Goal: Information Seeking & Learning: Learn about a topic

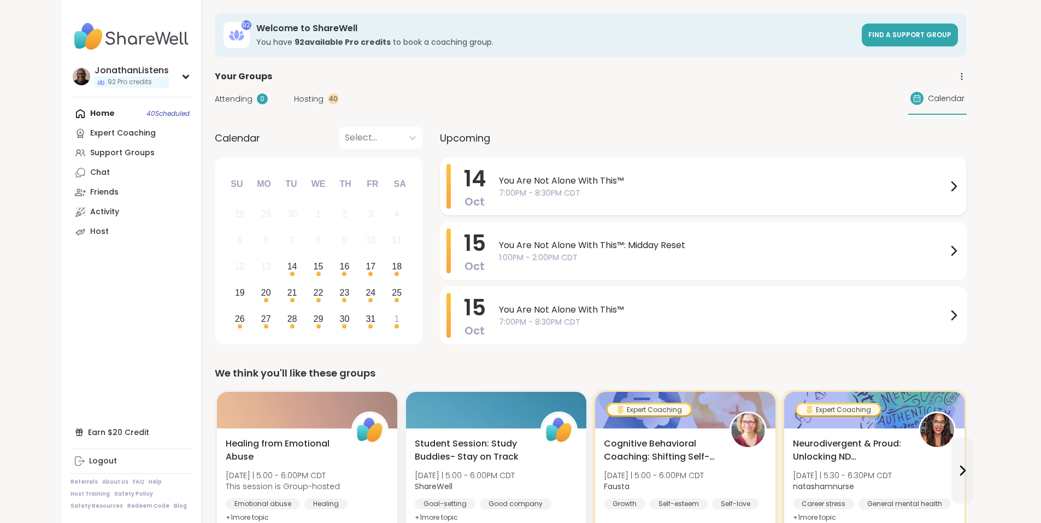
click at [617, 178] on span "You Are Not Alone With This™" at bounding box center [723, 180] width 448 height 13
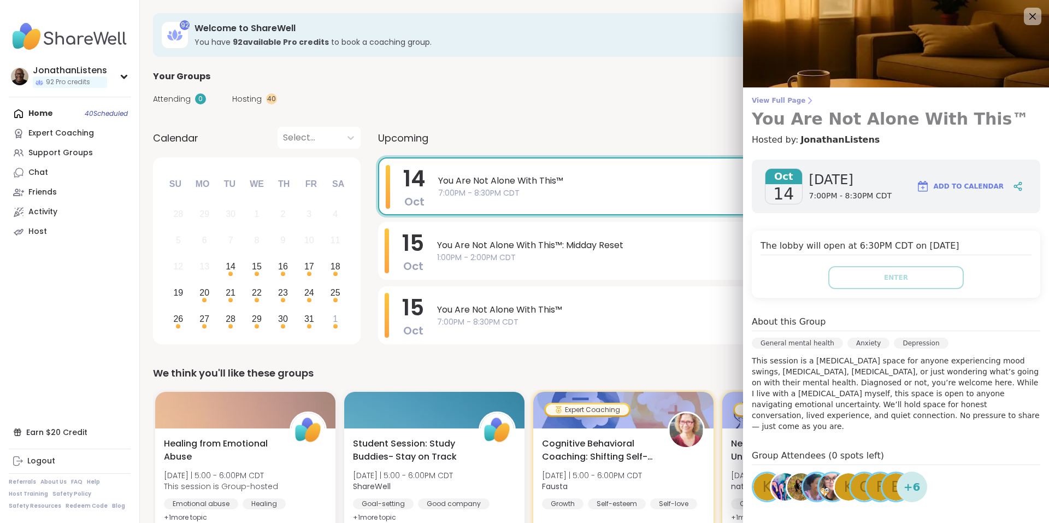
click at [777, 100] on span "View Full Page" at bounding box center [896, 100] width 288 height 9
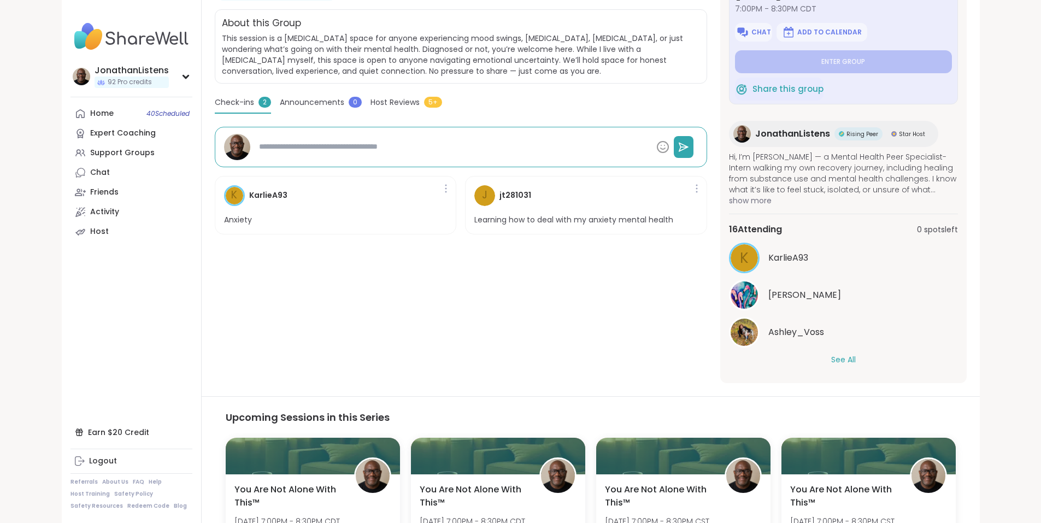
scroll to position [267, 0]
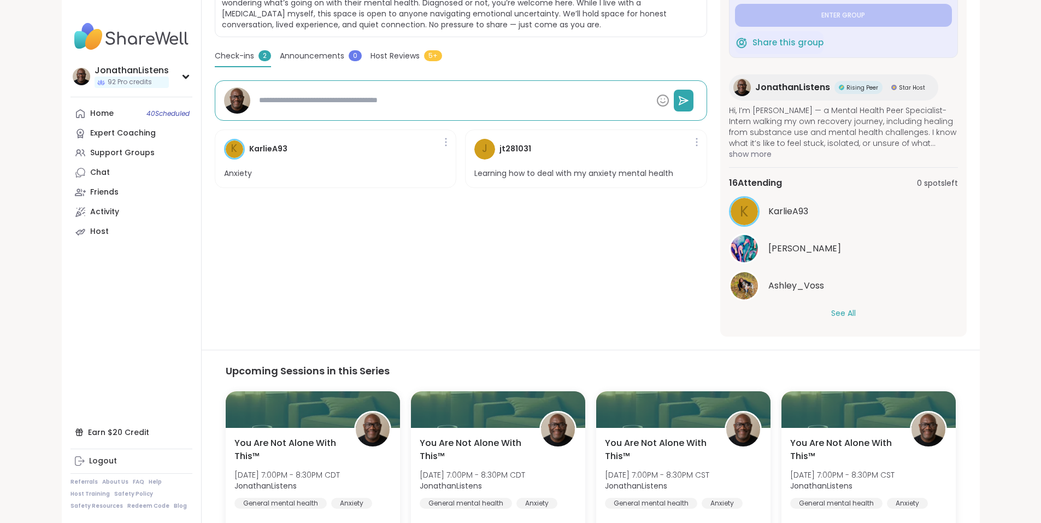
click at [899, 307] on div "K KarlieA93 [PERSON_NAME] [PERSON_NAME] All" at bounding box center [843, 257] width 229 height 123
click at [856, 313] on button "See All" at bounding box center [843, 313] width 25 height 11
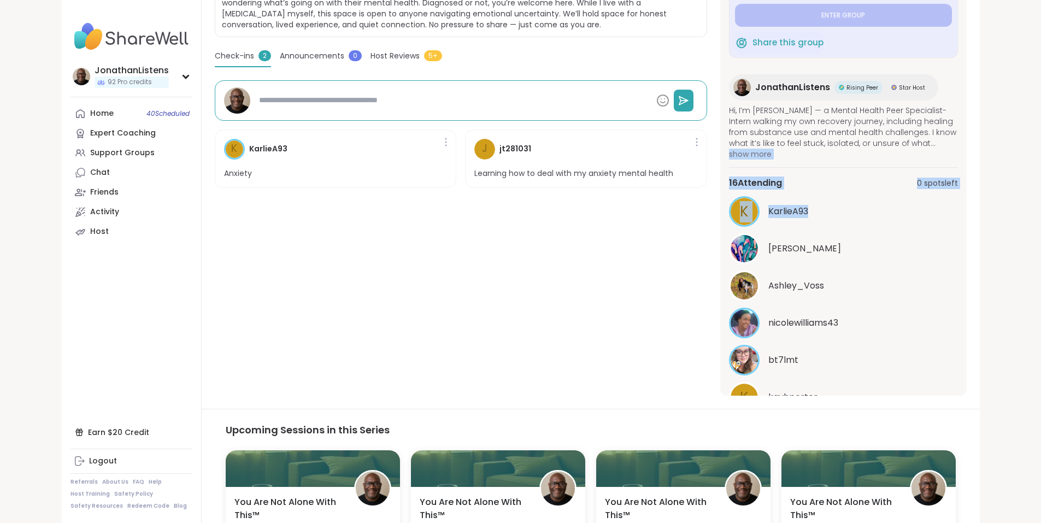
drag, startPoint x: 1018, startPoint y: 143, endPoint x: 1018, endPoint y: 202, distance: 59.0
click at [966, 202] on div "in 2 hours [DATE] 7:00PM - 8:30PM CDT Chat Add to Calendar Enter group Share th…" at bounding box center [843, 142] width 246 height 506
click at [958, 150] on span "show more" at bounding box center [843, 154] width 229 height 11
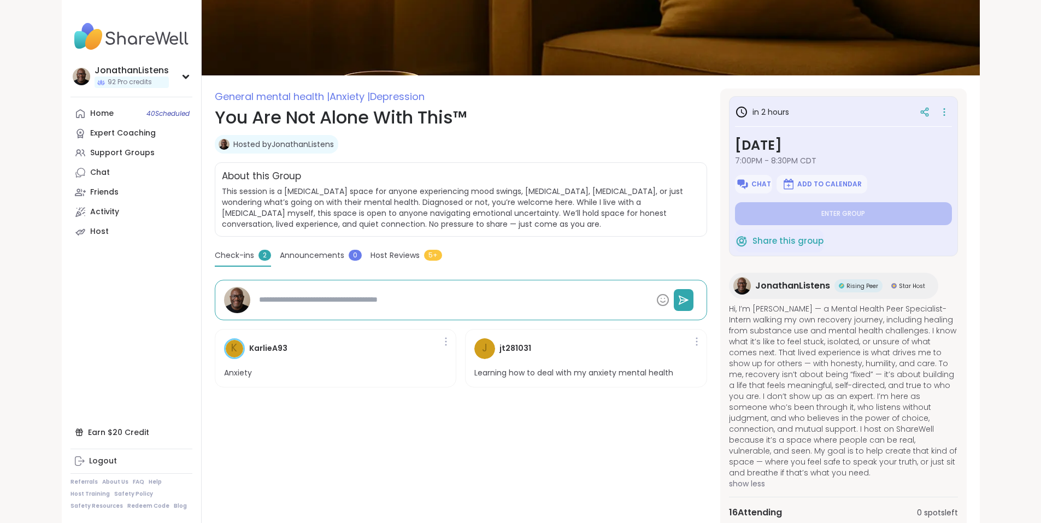
scroll to position [0, 0]
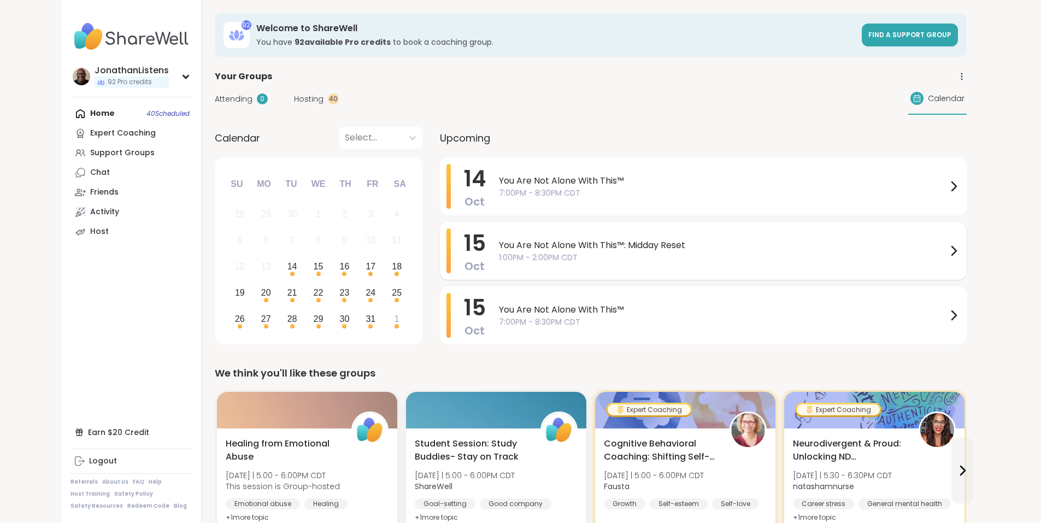
click at [607, 243] on span "You Are Not Alone With This™: Midday Reset" at bounding box center [723, 245] width 448 height 13
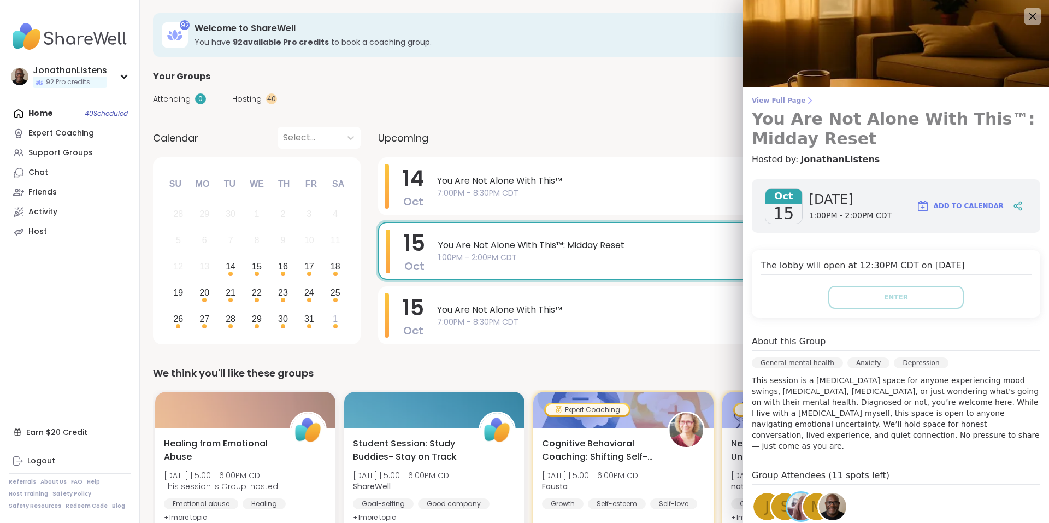
click at [781, 97] on span "View Full Page" at bounding box center [896, 100] width 288 height 9
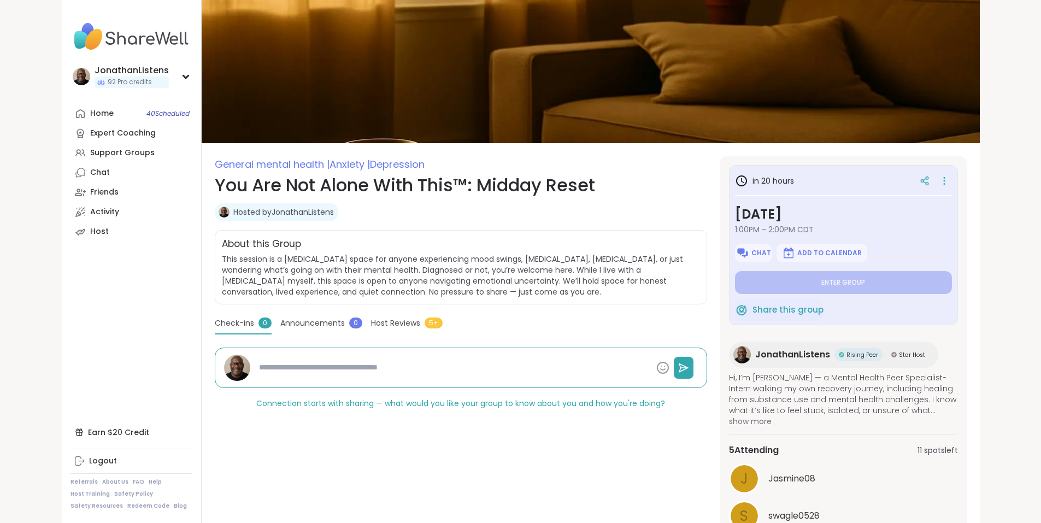
type textarea "*"
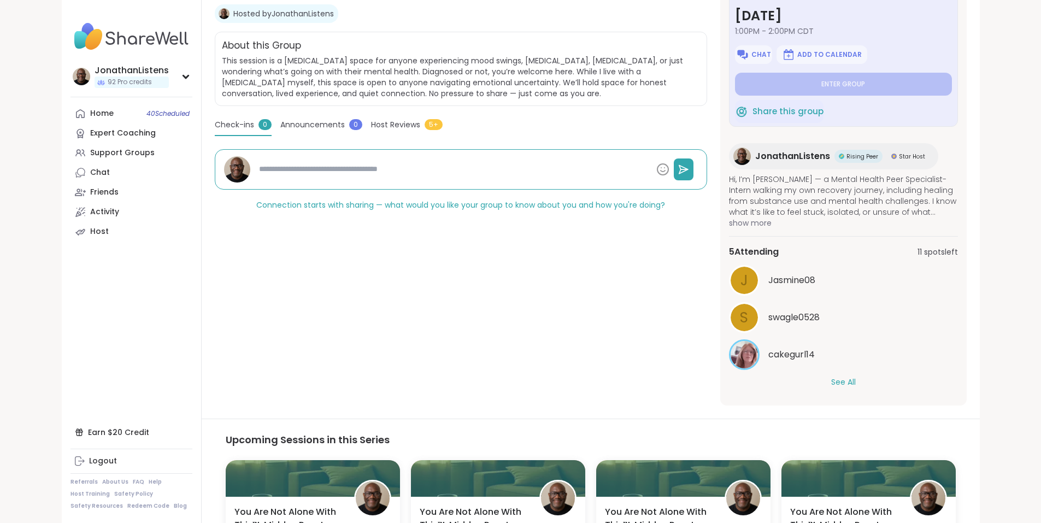
click at [856, 378] on button "See All" at bounding box center [843, 381] width 25 height 11
